Goal: Task Accomplishment & Management: Complete application form

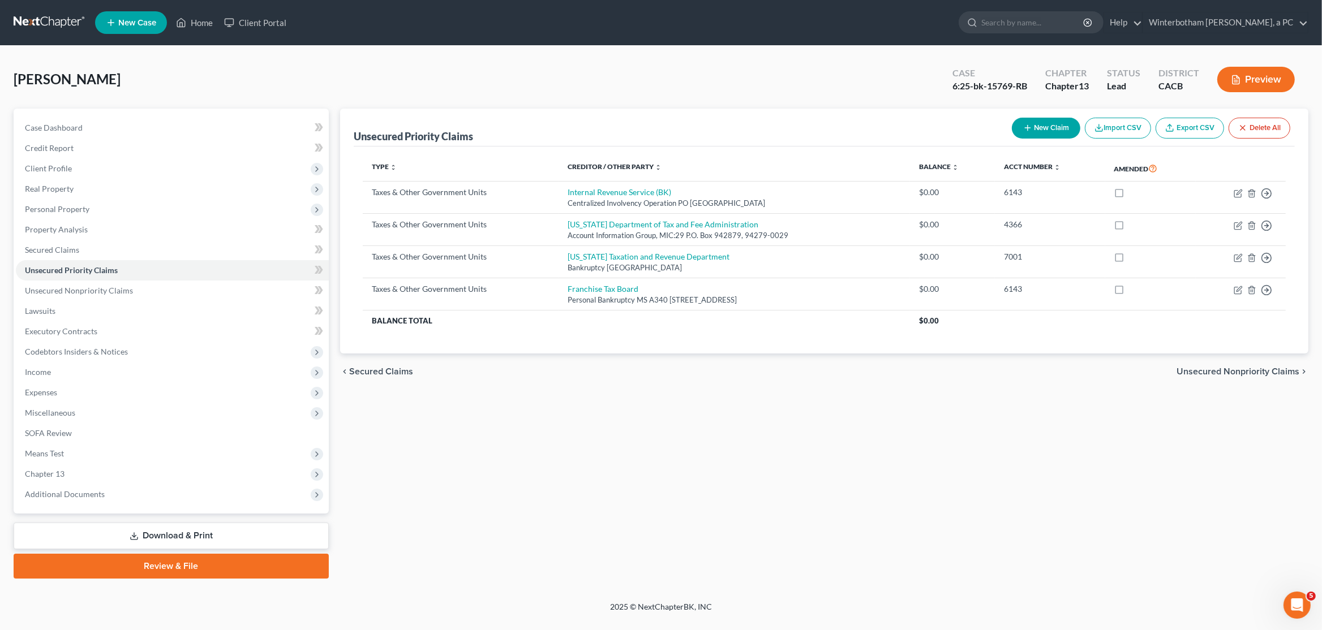
click at [43, 19] on link at bounding box center [50, 22] width 72 height 20
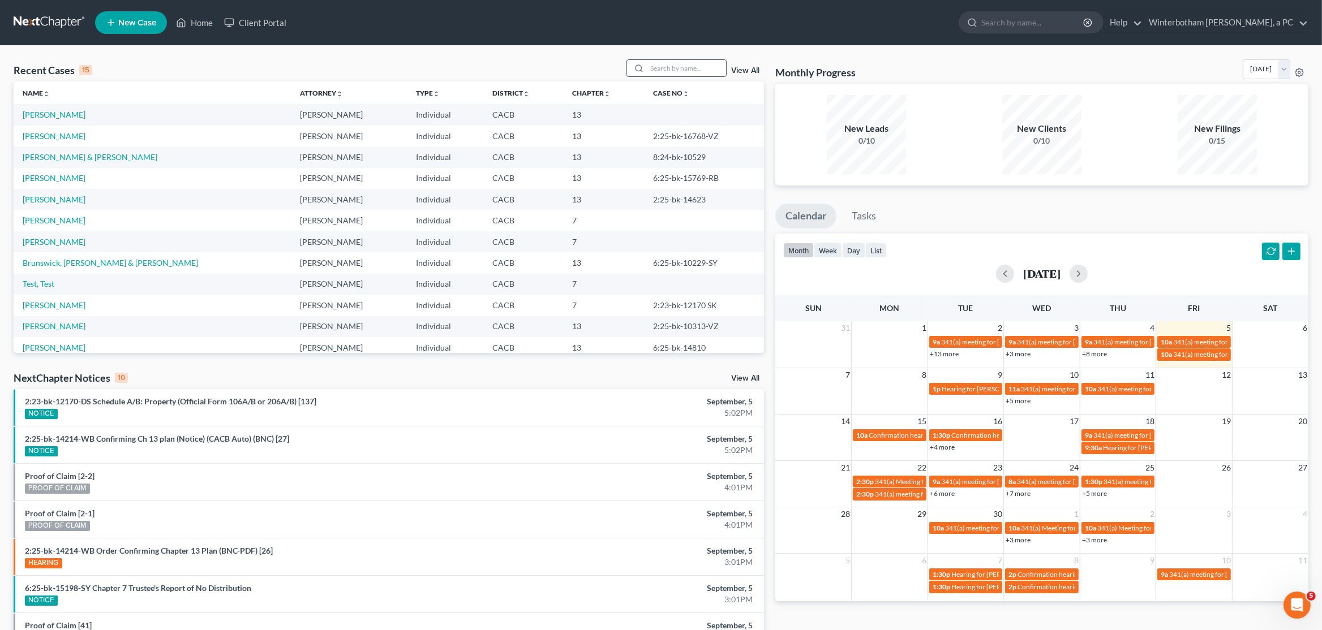
click at [698, 59] on div at bounding box center [676, 68] width 101 height 18
click at [688, 68] on input "search" at bounding box center [686, 68] width 79 height 16
type input "kimberly"
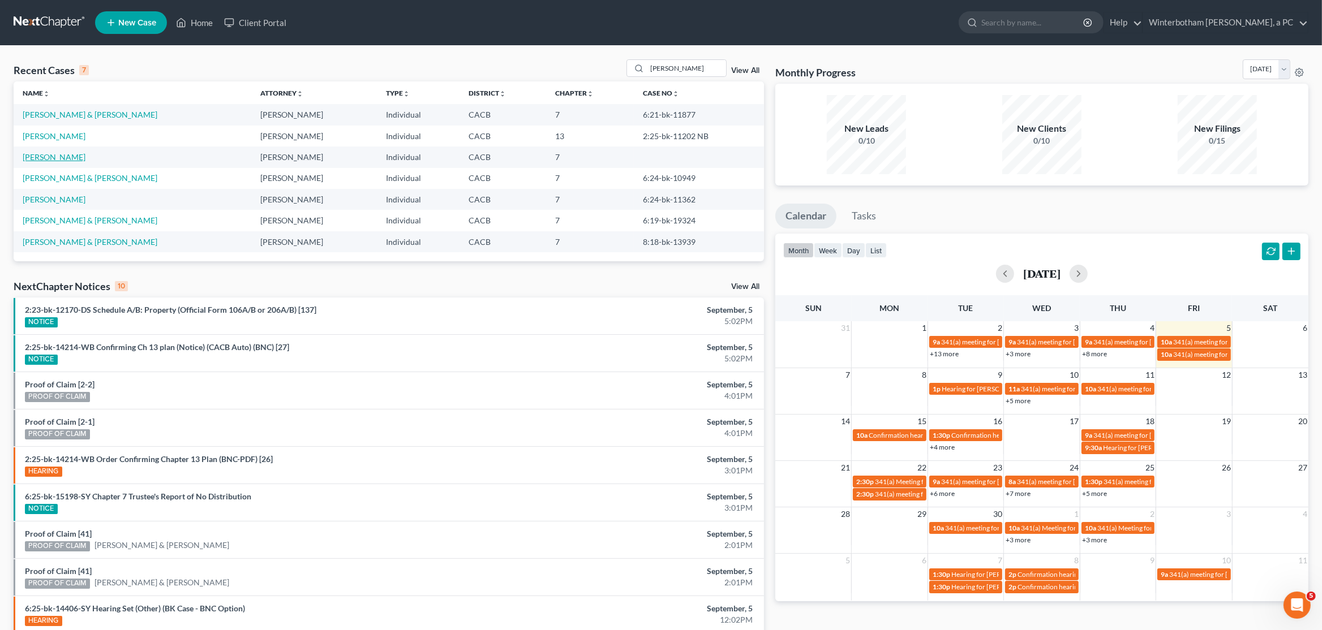
click at [64, 156] on link "Garcia, Kimberly" at bounding box center [54, 157] width 63 height 10
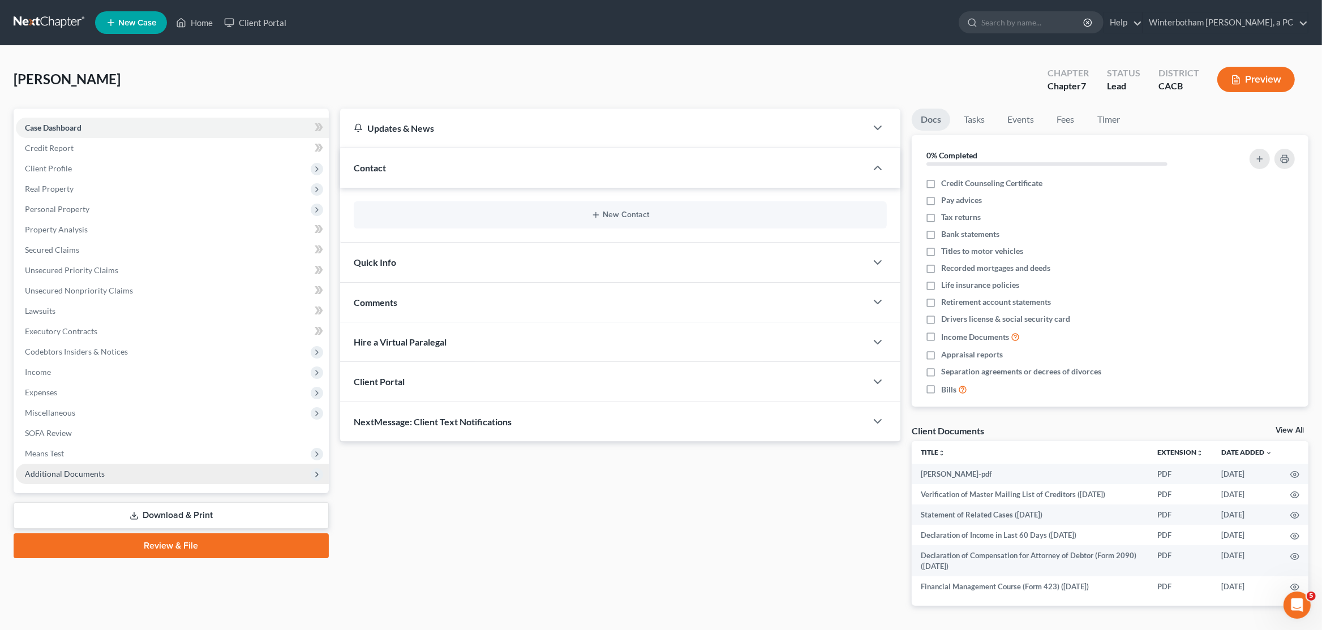
click at [79, 477] on span "Additional Documents" at bounding box center [65, 474] width 80 height 10
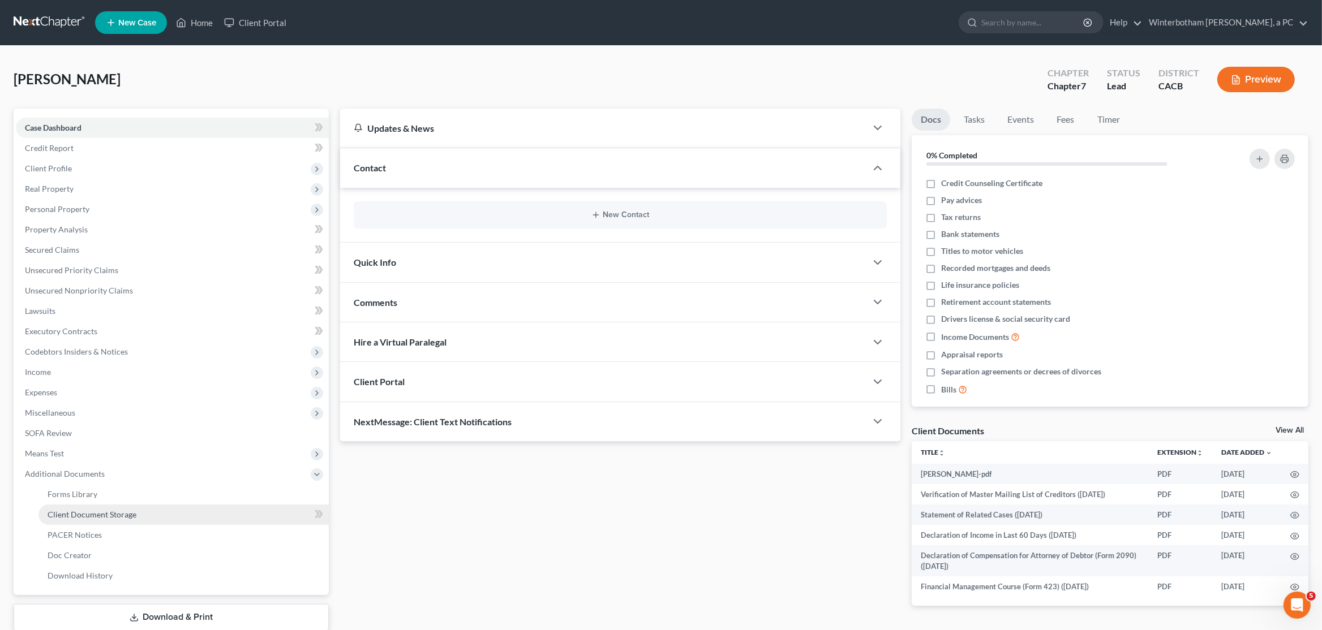
click at [180, 517] on link "Client Document Storage" at bounding box center [183, 515] width 290 height 20
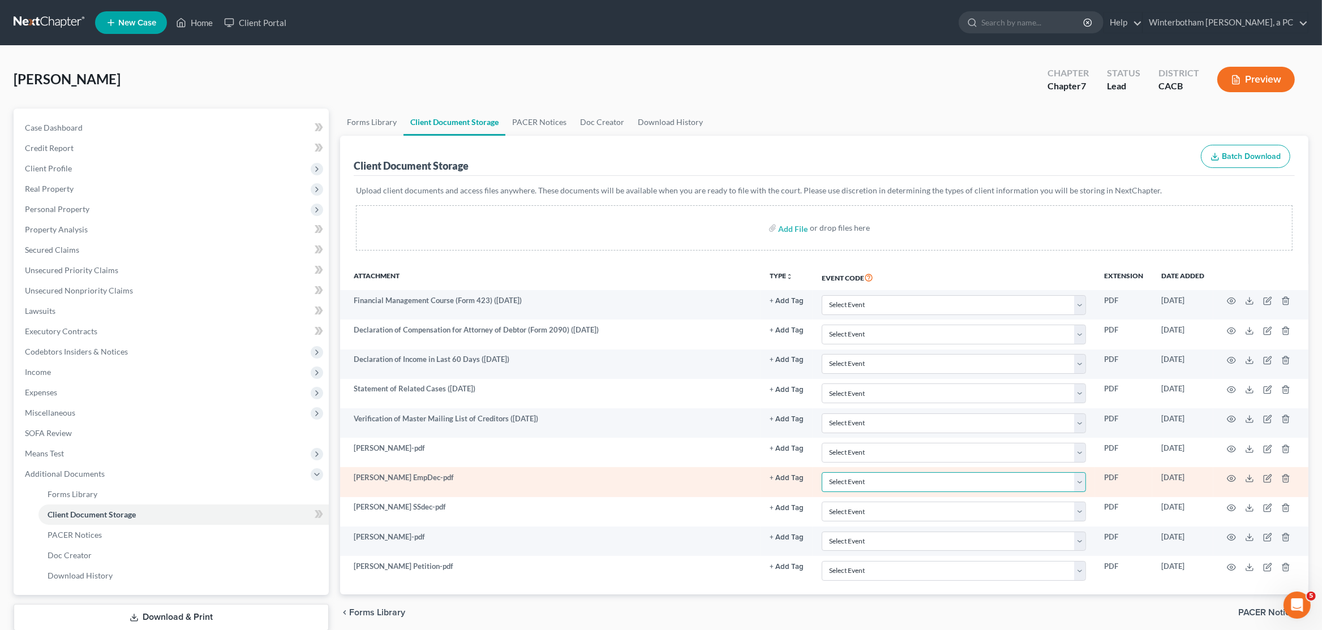
click at [822, 472] on select "Select Event Amended Chapter 11 Plan Amended Chapter 11 Small Business Plan Ame…" at bounding box center [954, 482] width 264 height 20
select select "30"
click option "Declaration by Debtor as to Whether Db Received Income From an Employer (LBR Fo…" at bounding box center [0, 0] width 0 height 0
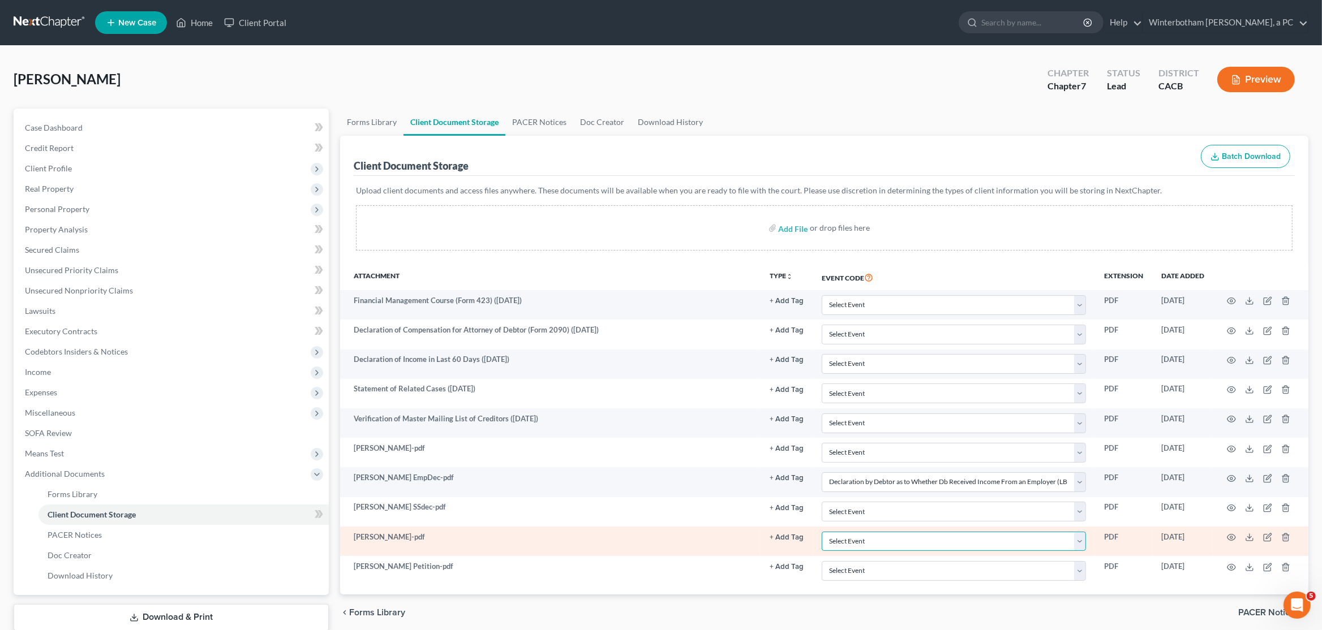
click at [822, 532] on select "Select Event Amended Chapter 11 Plan Amended Chapter 11 Small Business Plan Ame…" at bounding box center [954, 542] width 264 height 20
select select "10"
click option "Certificate of Credit Counseling" at bounding box center [0, 0] width 0 height 0
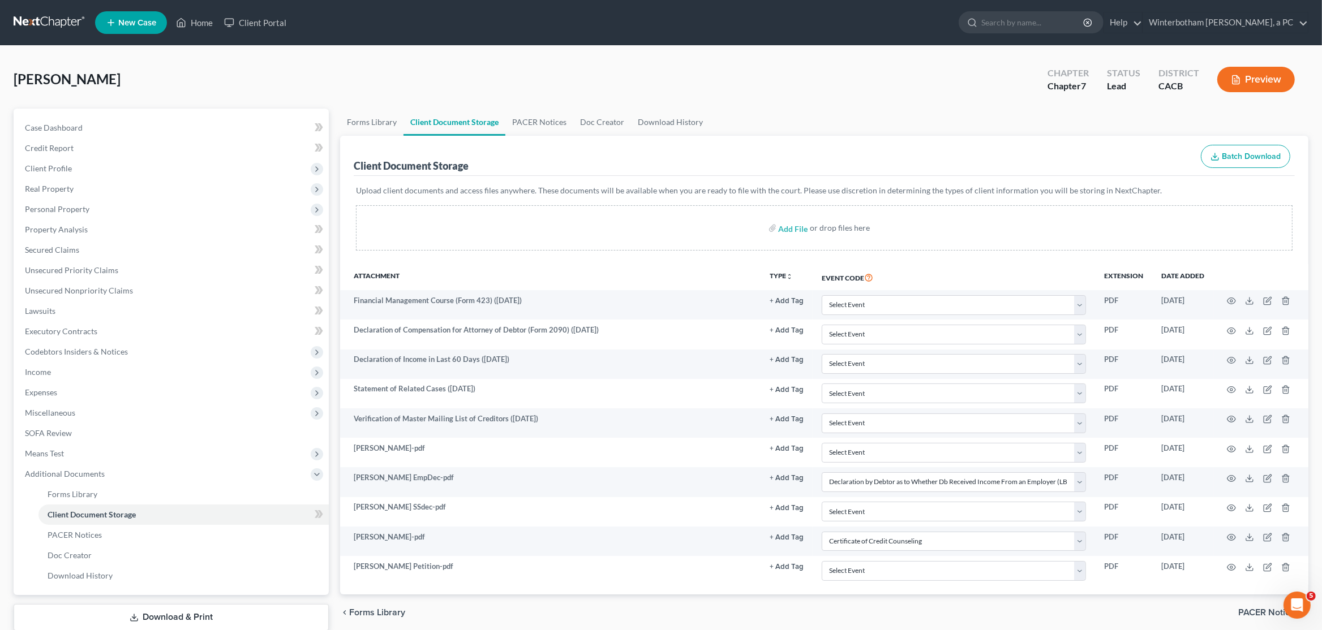
drag, startPoint x: 853, startPoint y: 605, endPoint x: 808, endPoint y: 593, distance: 46.2
click at [852, 605] on div "chevron_left Forms Library PACER Notices chevron_right" at bounding box center [824, 613] width 968 height 36
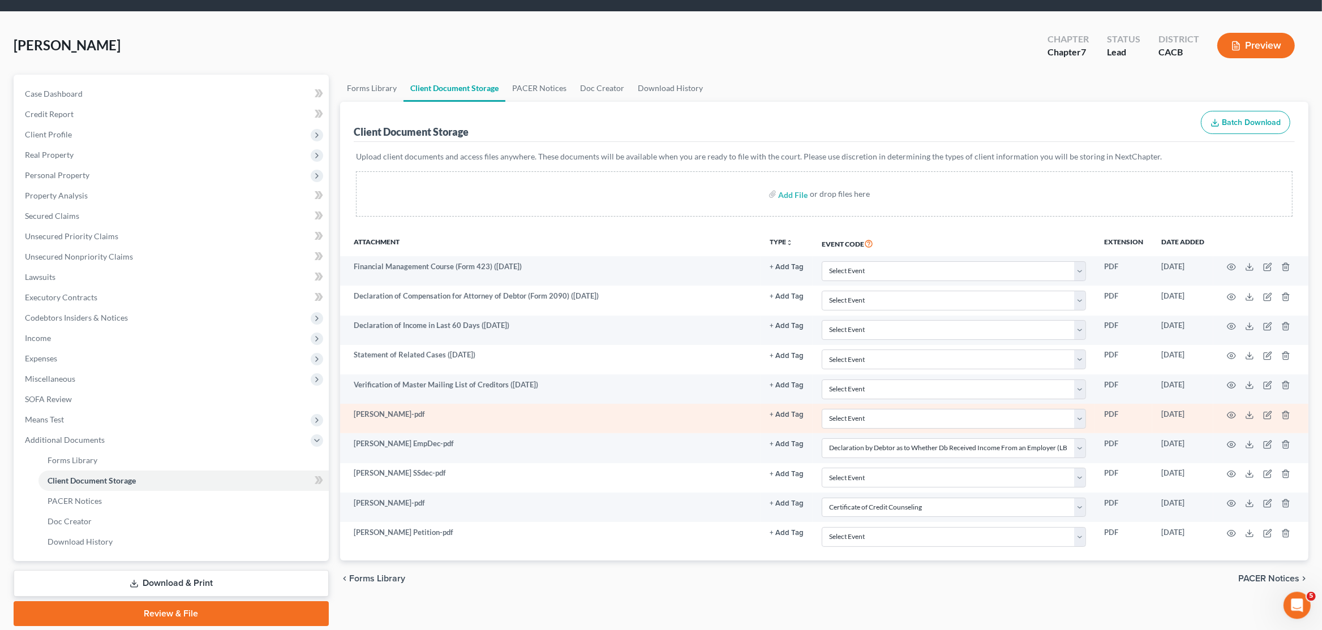
scroll to position [59, 0]
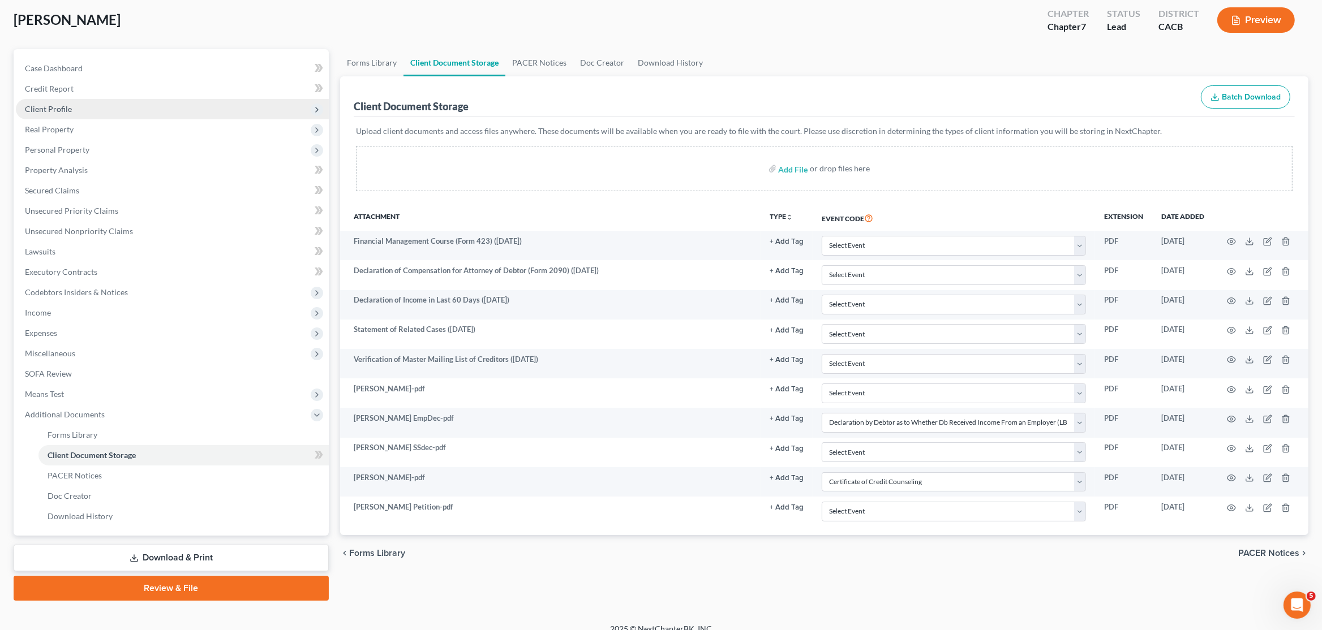
click at [57, 116] on span "Client Profile" at bounding box center [172, 109] width 313 height 20
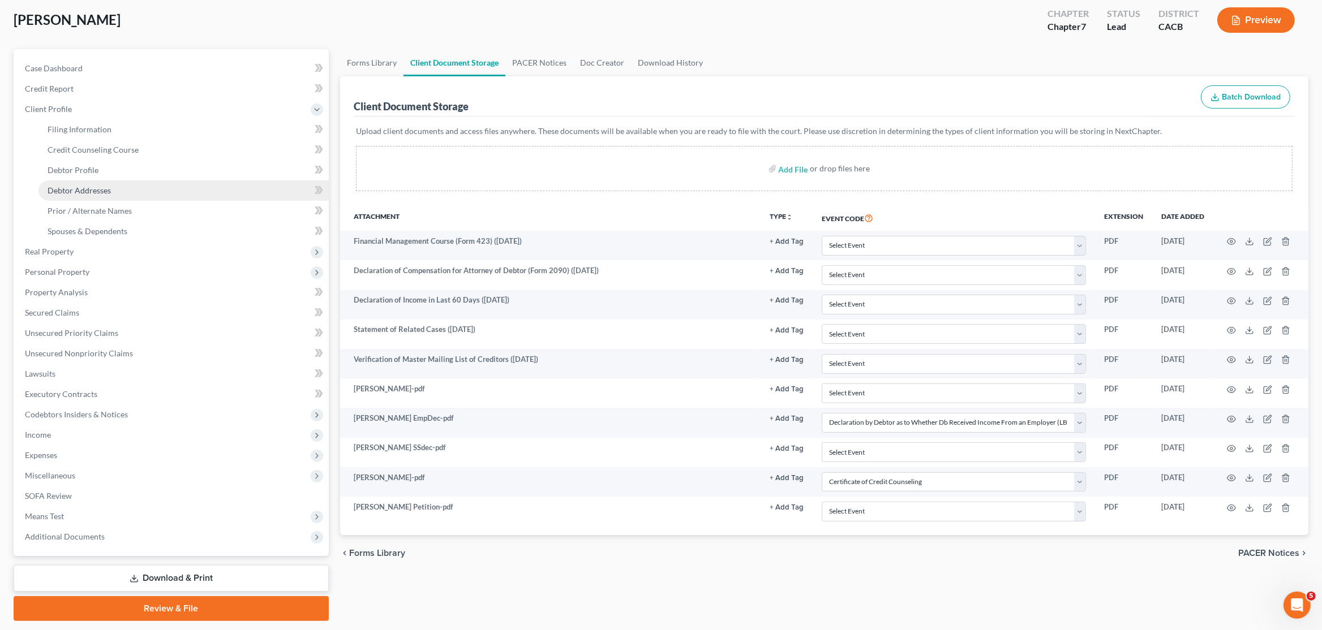
click at [90, 194] on span "Debtor Addresses" at bounding box center [79, 191] width 63 height 10
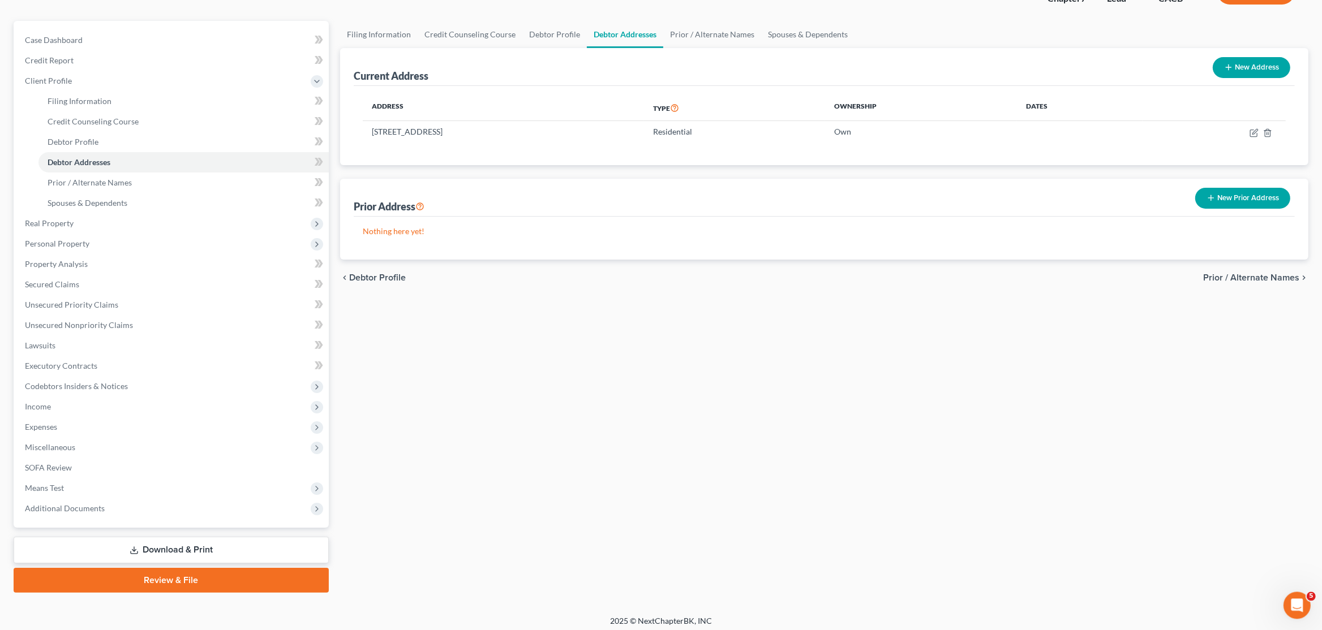
scroll to position [92, 0]
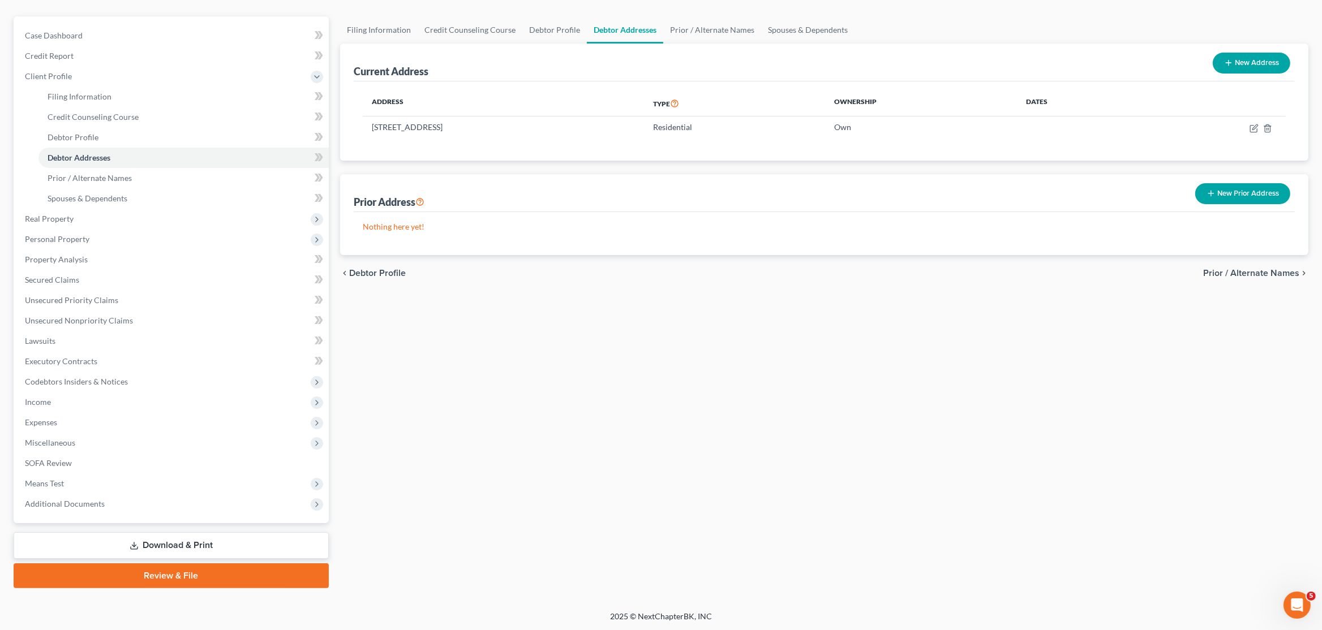
click at [169, 580] on link "Review & File" at bounding box center [171, 576] width 315 height 25
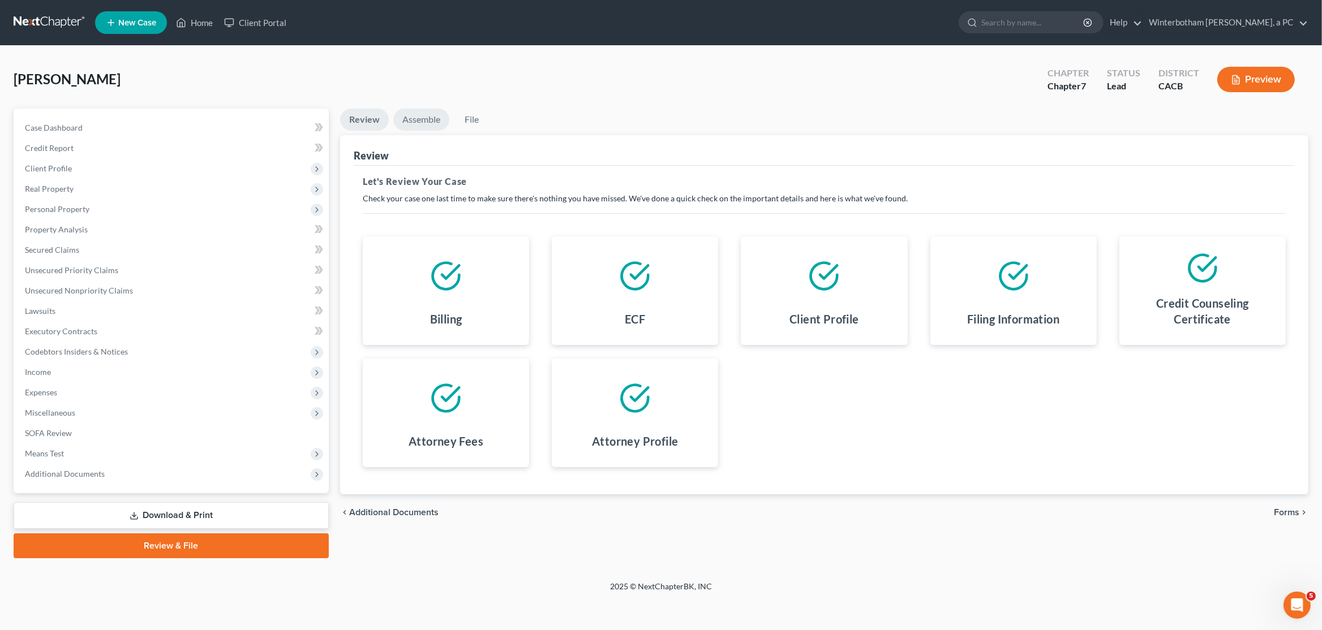
click at [416, 116] on link "Assemble" at bounding box center [421, 120] width 56 height 22
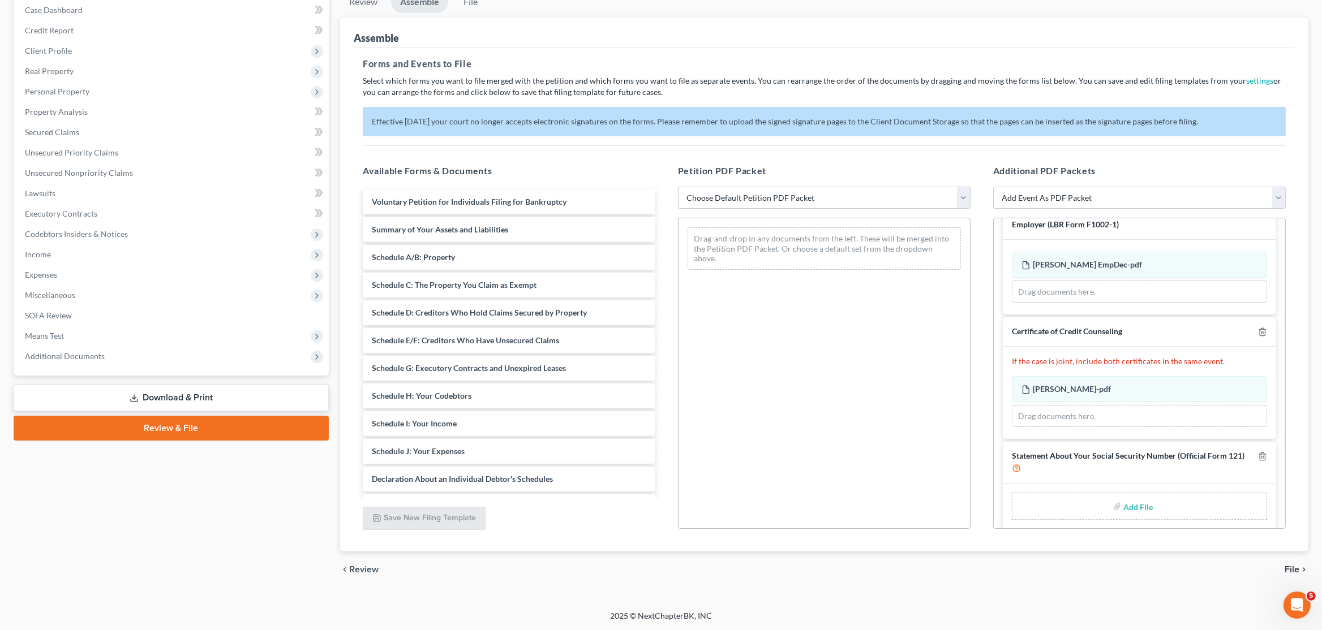
scroll to position [39, 0]
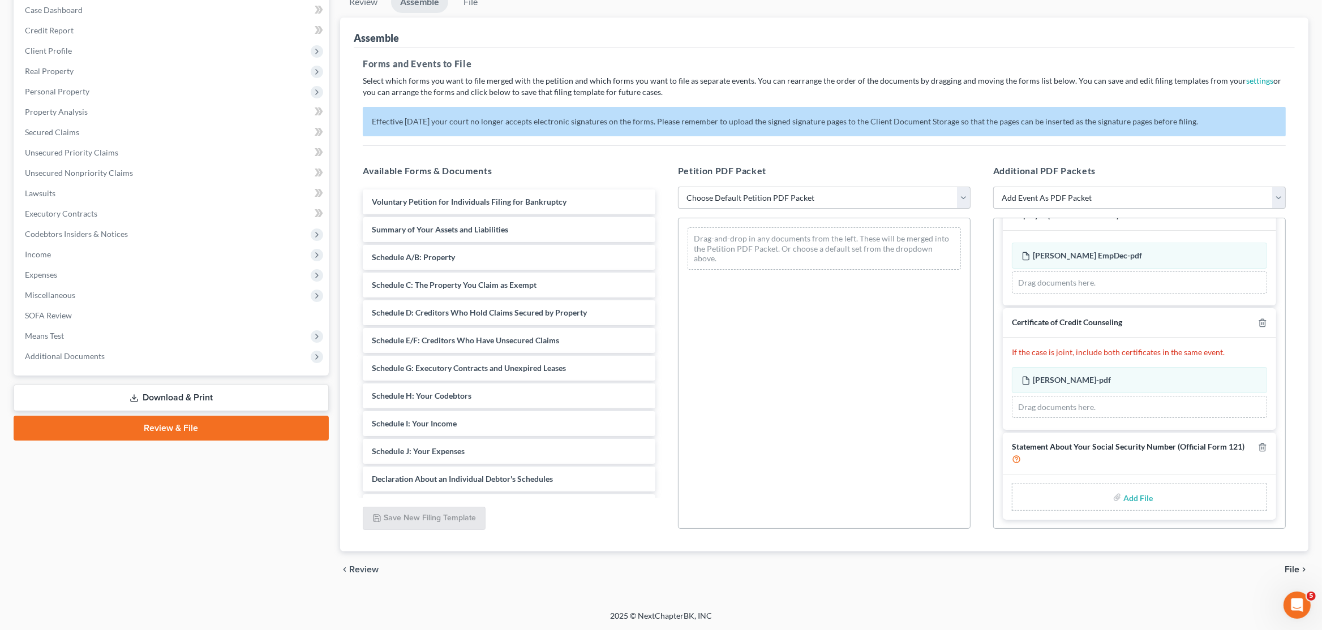
click at [1137, 501] on input "file" at bounding box center [1136, 497] width 27 height 20
type input "C:\fakepath\Kim Garcia SSdec.pdf"
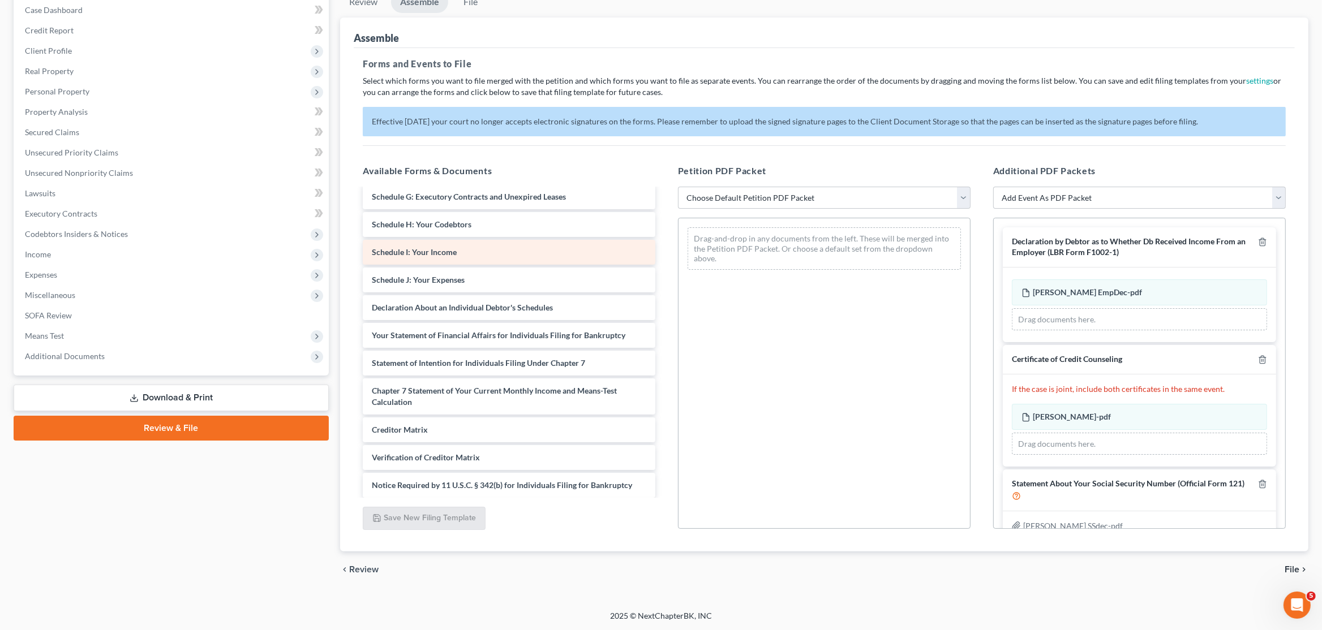
scroll to position [276, 0]
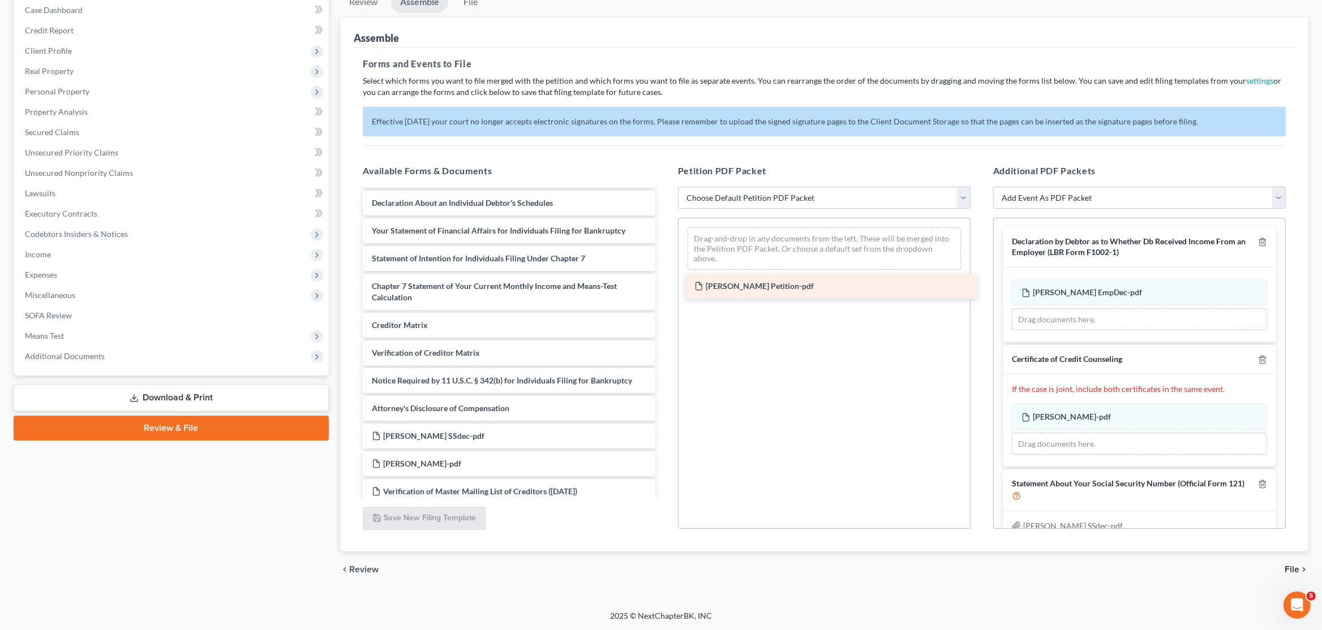
drag, startPoint x: 500, startPoint y: 427, endPoint x: 824, endPoint y: 271, distance: 359.3
click at [664, 271] on div "Kim Garcia Petition-pdf Voluntary Petition for Individuals Filing for Bankruptc…" at bounding box center [509, 264] width 311 height 702
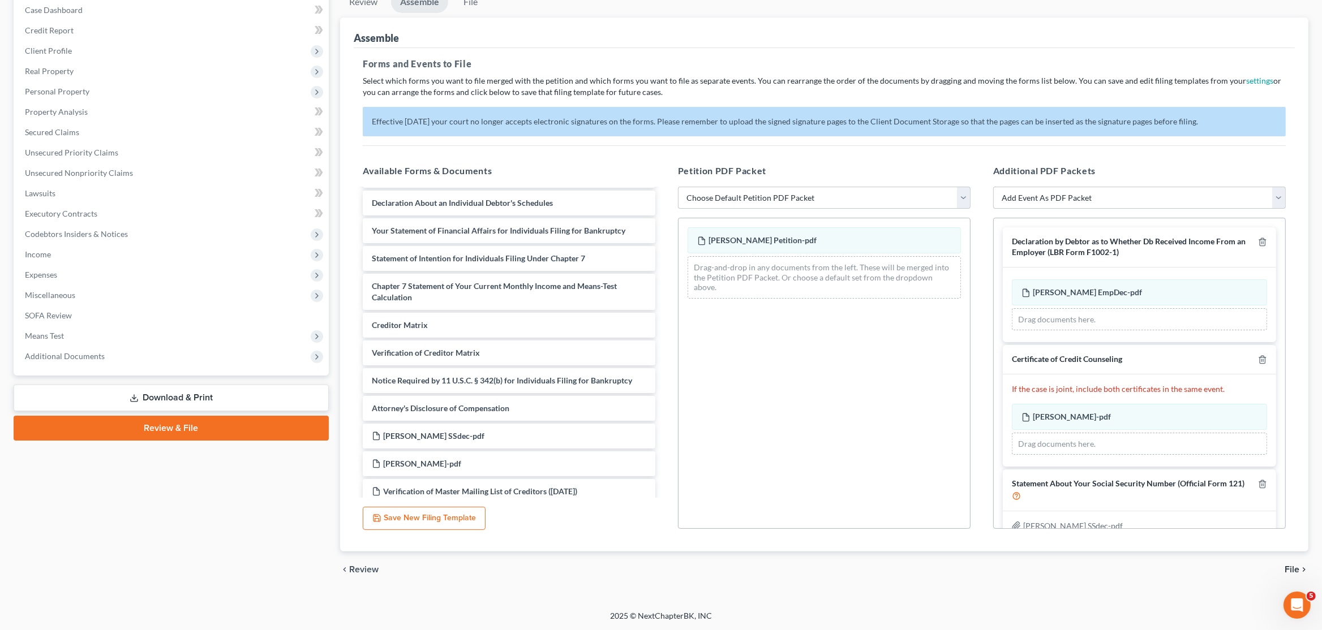
click at [1293, 565] on span "File" at bounding box center [1291, 569] width 15 height 9
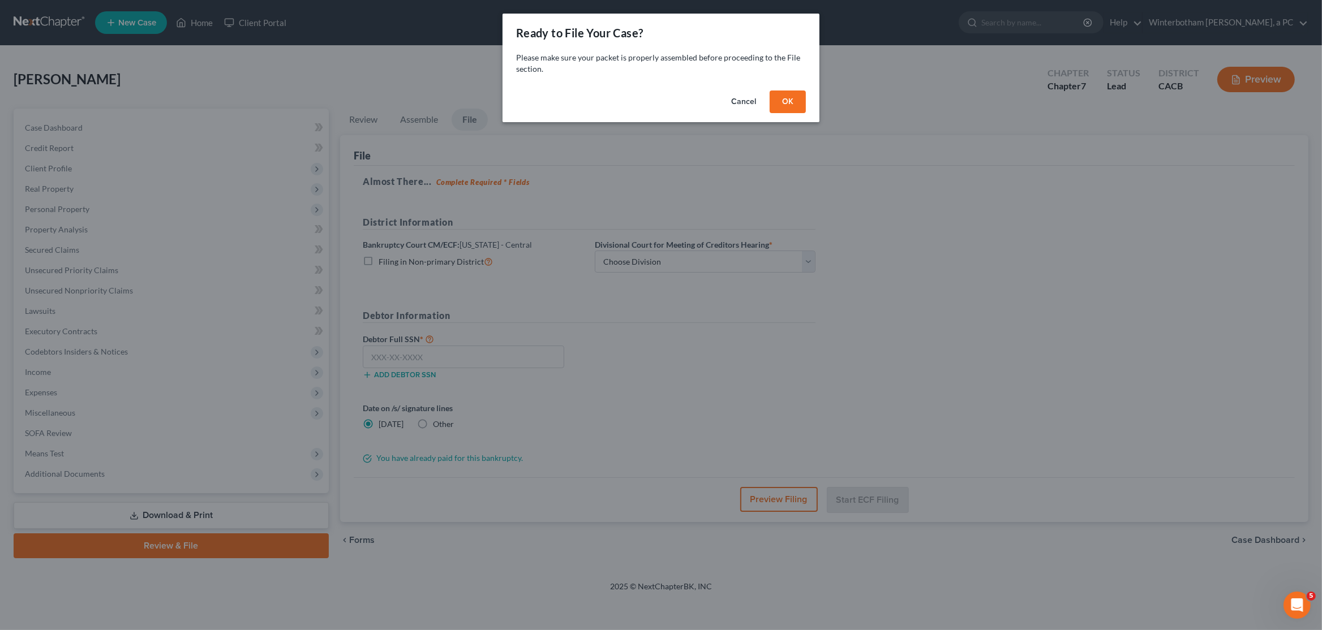
scroll to position [0, 0]
click at [795, 102] on button "OK" at bounding box center [787, 102] width 36 height 23
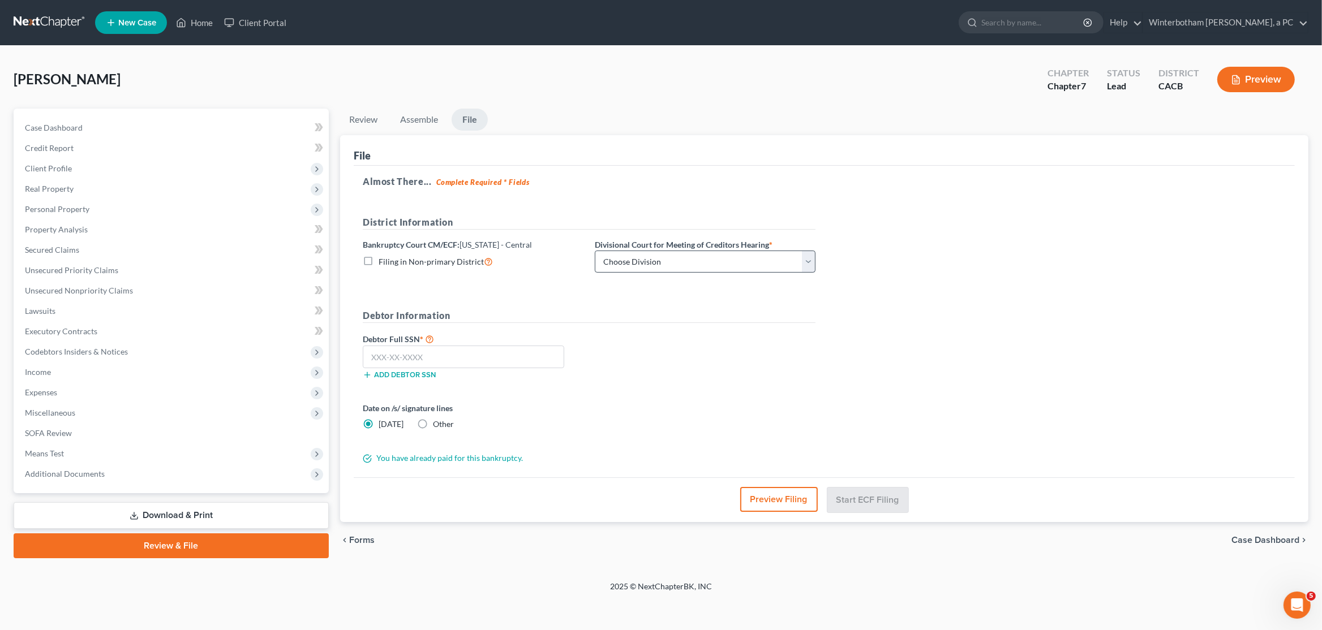
drag, startPoint x: 648, startPoint y: 277, endPoint x: 652, endPoint y: 266, distance: 12.0
click at [651, 269] on div "District Information Bankruptcy Court CM/ECF: California - Central Filing in No…" at bounding box center [589, 249] width 464 height 67
click at [595, 251] on select "Choose Division San Fernando Valley Los Angeles Riverside Santa Ana Santa Barba…" at bounding box center [705, 262] width 221 height 23
select select "1"
click option "Los Angeles" at bounding box center [0, 0] width 0 height 0
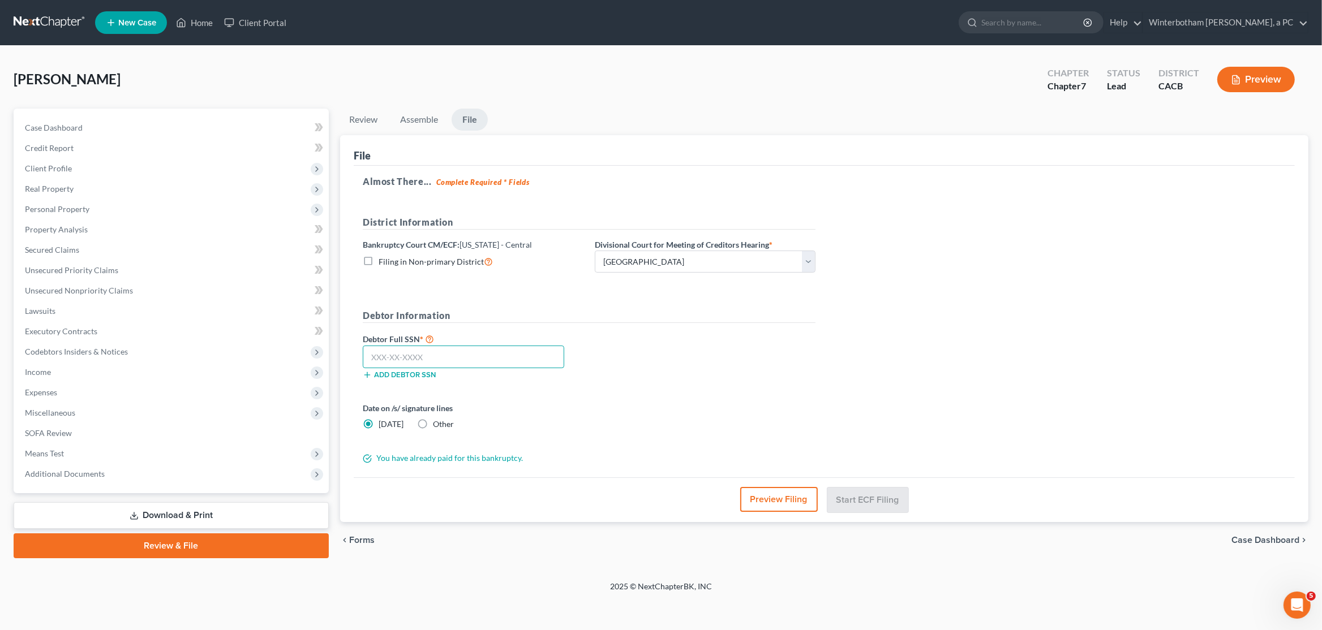
click at [483, 364] on input "text" at bounding box center [463, 357] width 201 height 23
type input "553-23-5315"
click at [769, 501] on button "Preview Filing" at bounding box center [780, 499] width 78 height 25
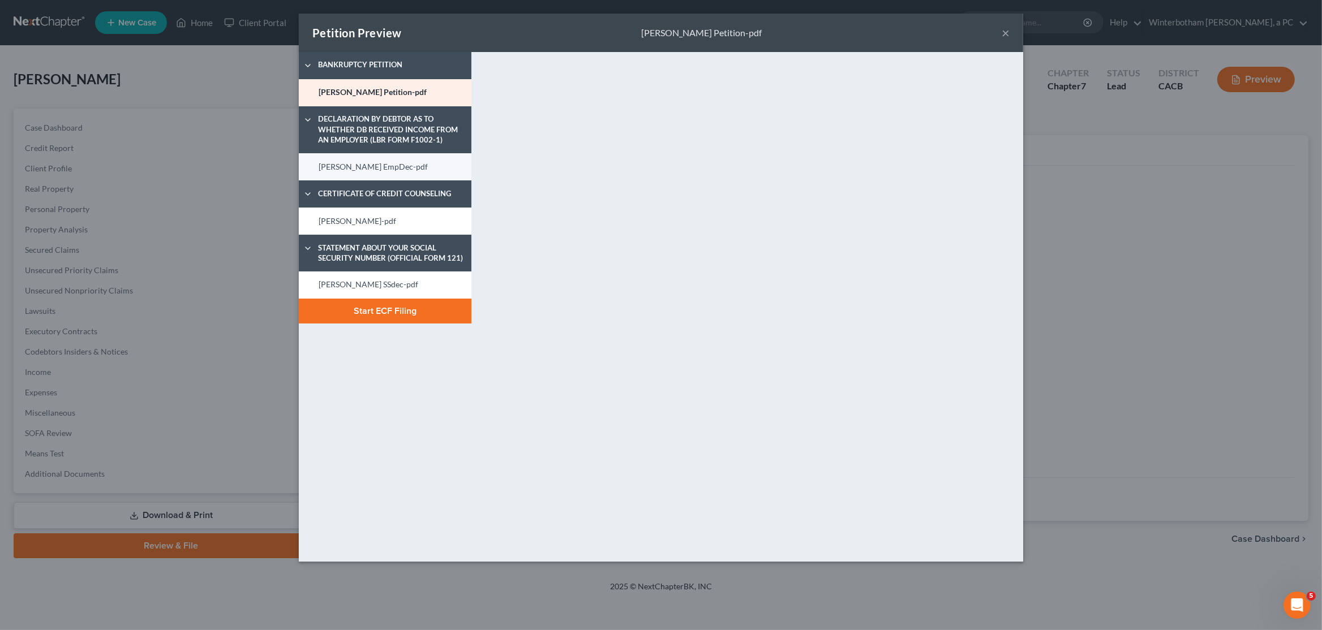
click at [379, 169] on link "Kim Garcia EmpDec-pdf" at bounding box center [385, 166] width 173 height 27
click at [416, 214] on link "Kim Garcia Cert-pdf" at bounding box center [385, 221] width 173 height 27
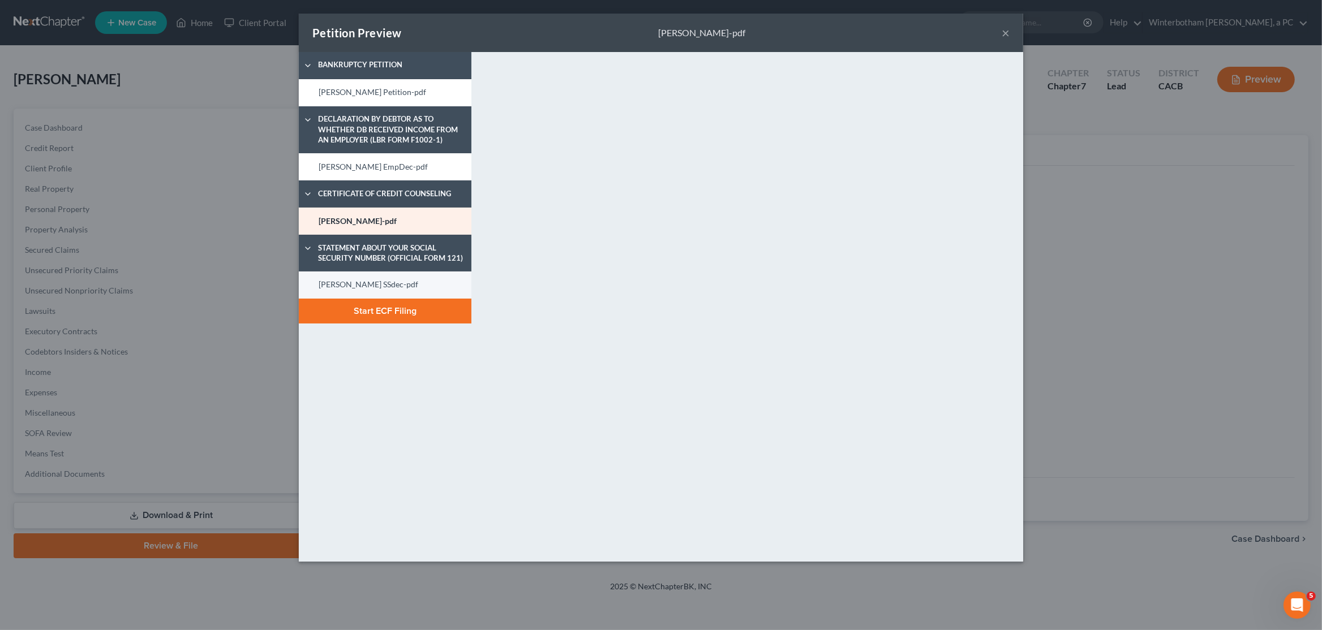
click at [414, 283] on link "Kim Garcia SSdec-pdf" at bounding box center [385, 285] width 173 height 27
click at [390, 212] on link "Kim Garcia Cert-pdf" at bounding box center [385, 221] width 173 height 27
click at [418, 320] on button "Start ECF Filing" at bounding box center [385, 311] width 173 height 25
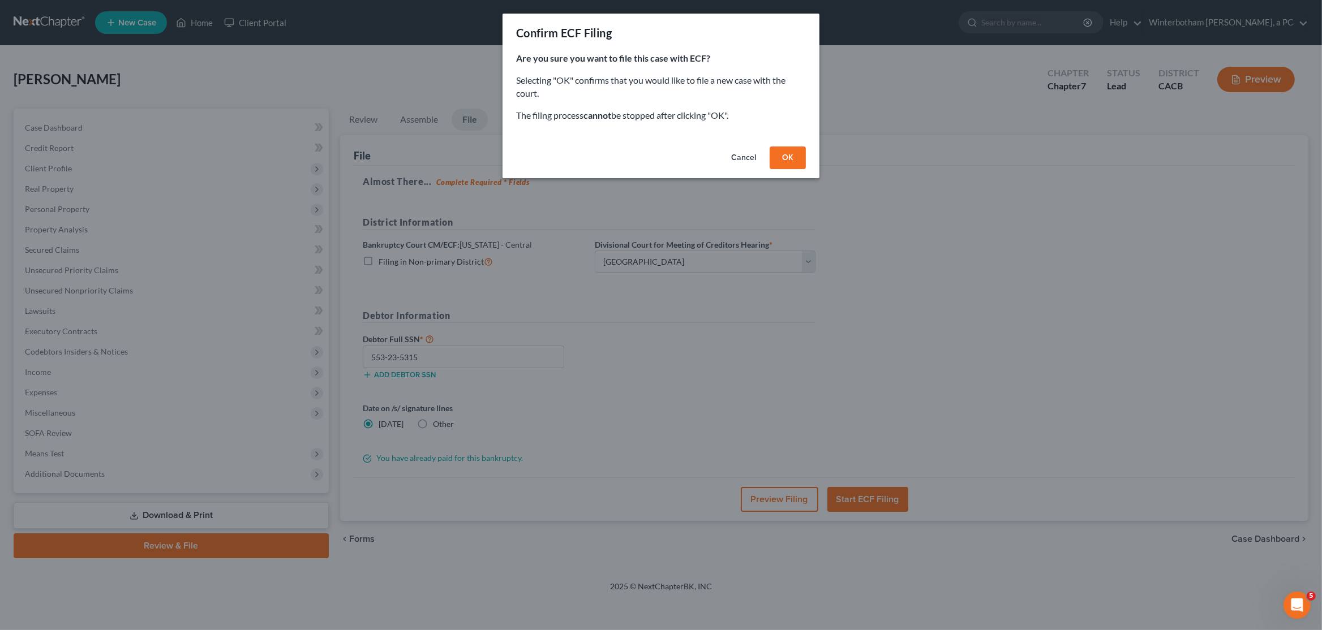
click at [783, 158] on button "OK" at bounding box center [787, 158] width 36 height 23
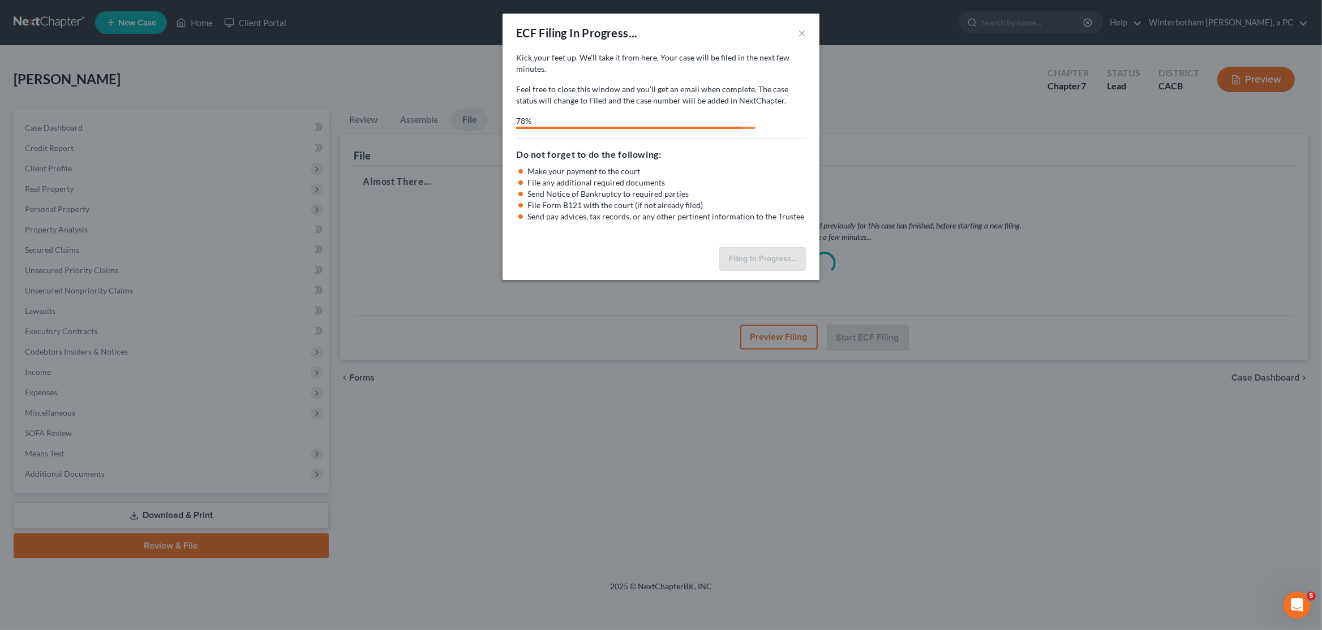
select select "1"
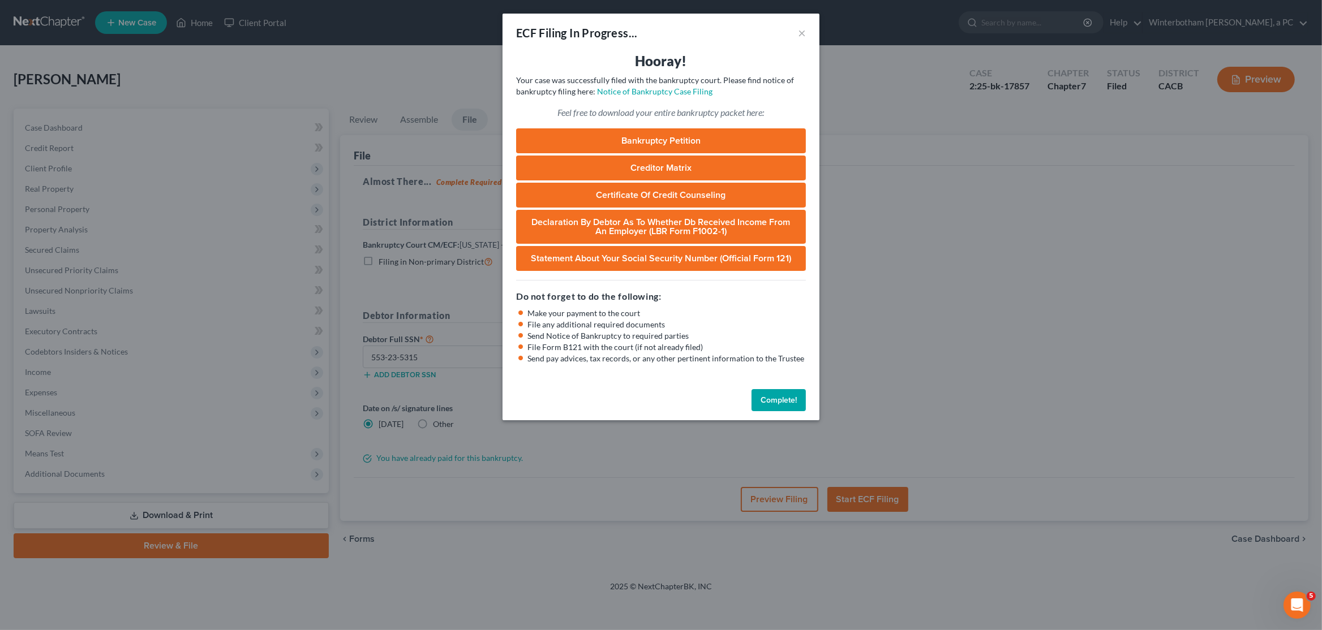
click at [784, 399] on button "Complete!" at bounding box center [778, 400] width 54 height 23
